Goal: Navigation & Orientation: Find specific page/section

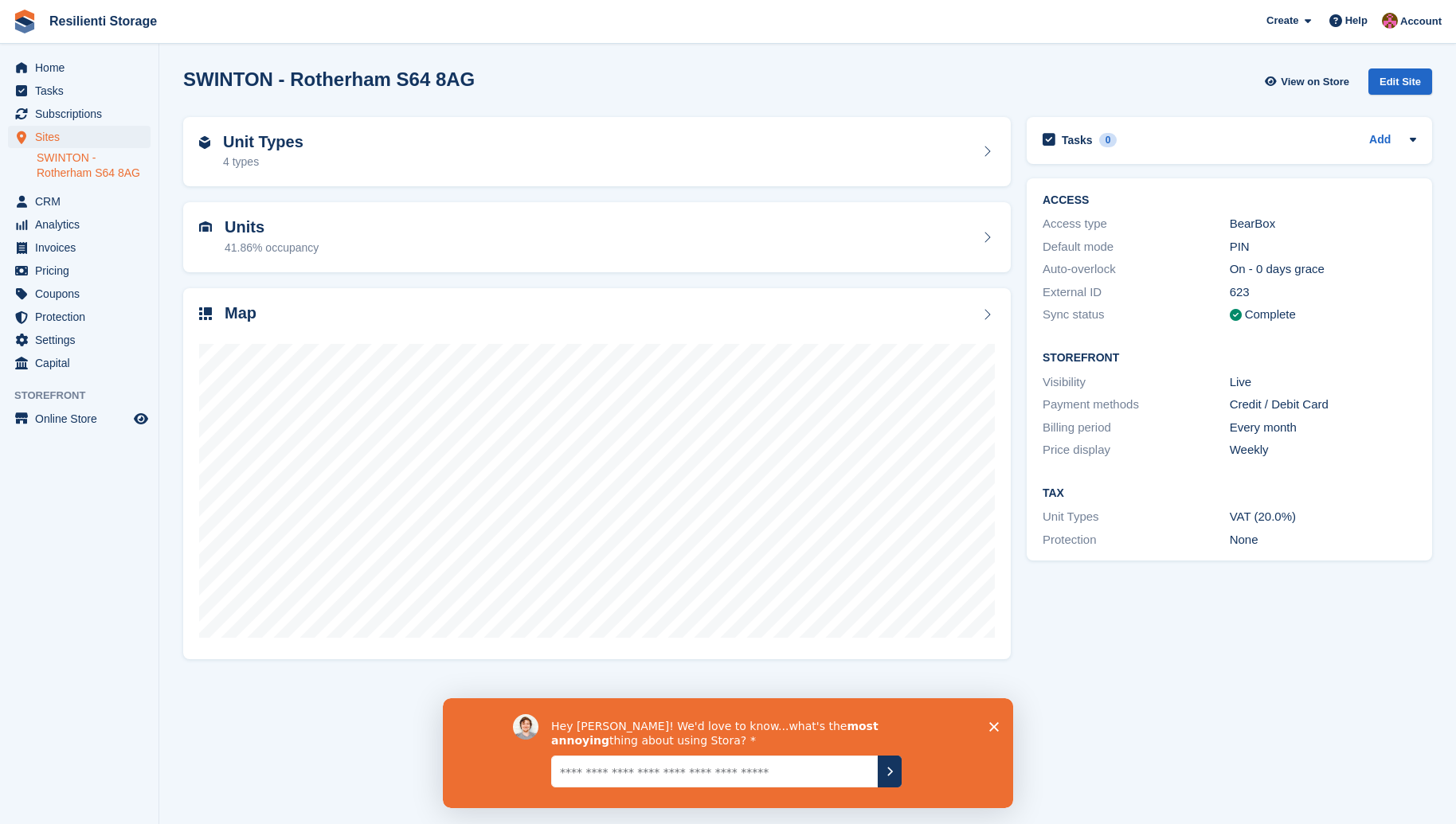
click at [996, 722] on icon "Close survey" at bounding box center [994, 726] width 10 height 10
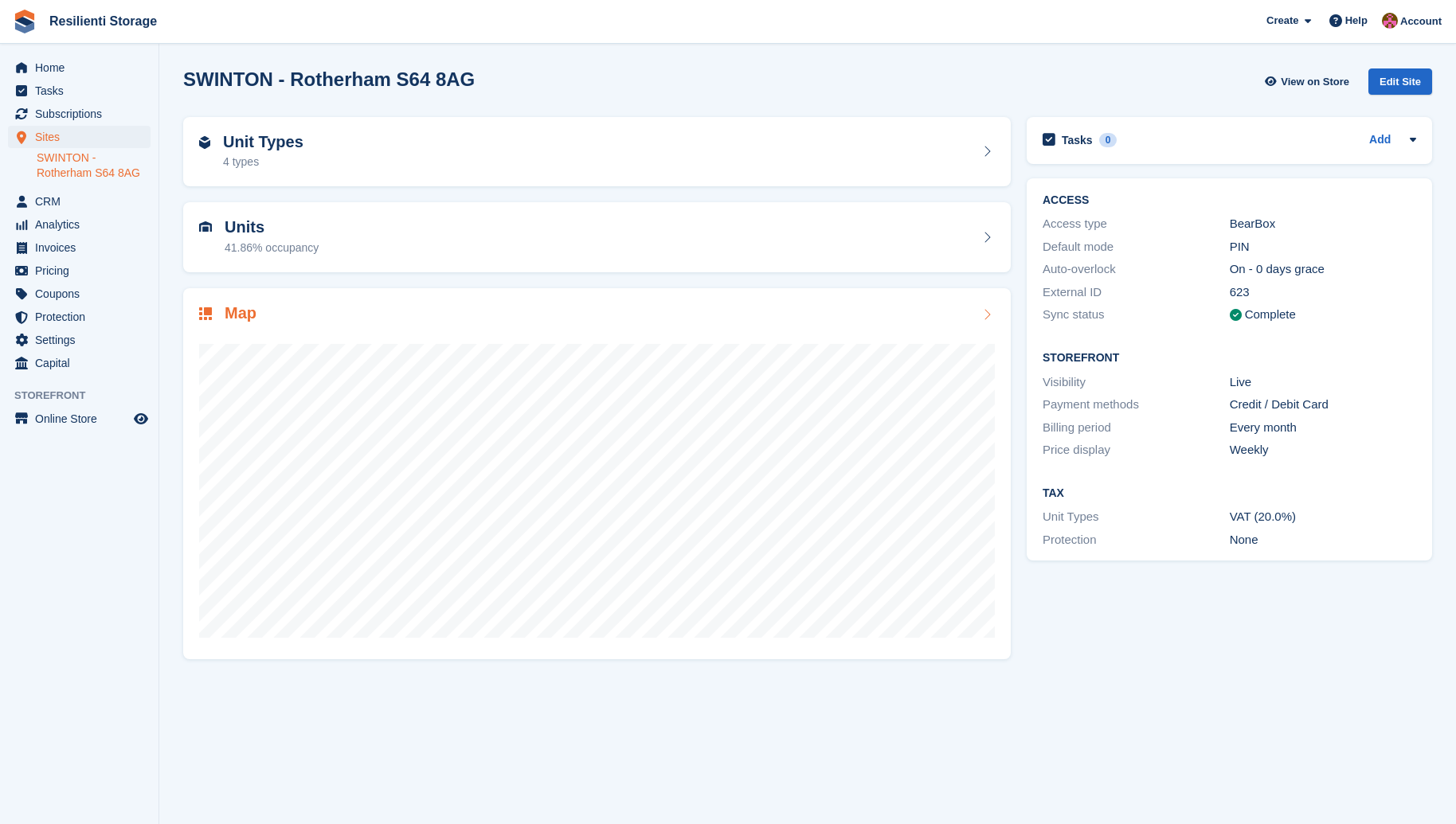
click at [281, 315] on div "Map" at bounding box center [597, 314] width 795 height 21
